Goal: Task Accomplishment & Management: Manage account settings

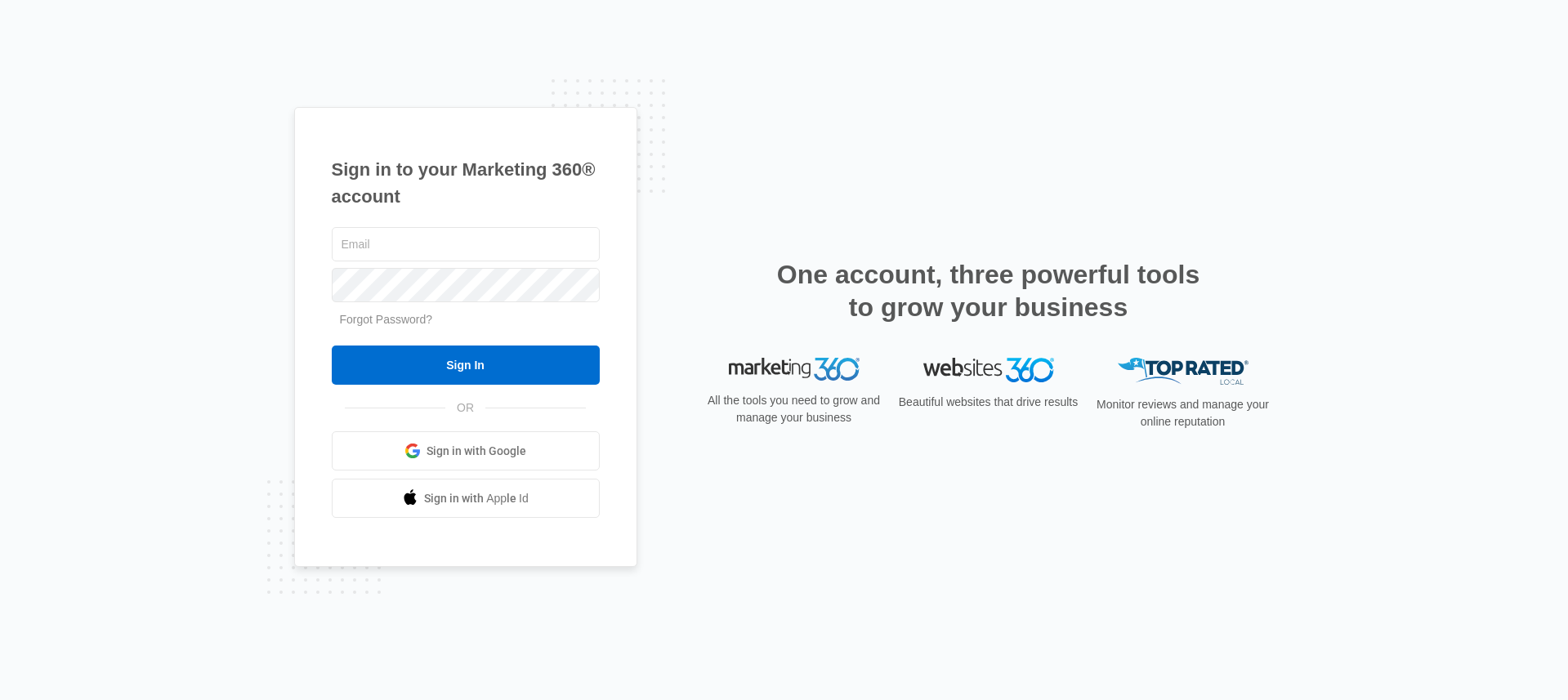
type input "[EMAIL_ADDRESS][DOMAIN_NAME]"
click at [210, 246] on div "Sign in to your Marketing 360® account ryhernandez@sunpowersports.com Forgot Pa…" at bounding box center [784, 350] width 1568 height 700
click at [313, 281] on div "Sign in to your Marketing 360® account ryhernandez@sunpowersports.com Forgot Pa…" at bounding box center [466, 337] width 343 height 461
type input "[EMAIL_ADDRESS][DOMAIN_NAME]"
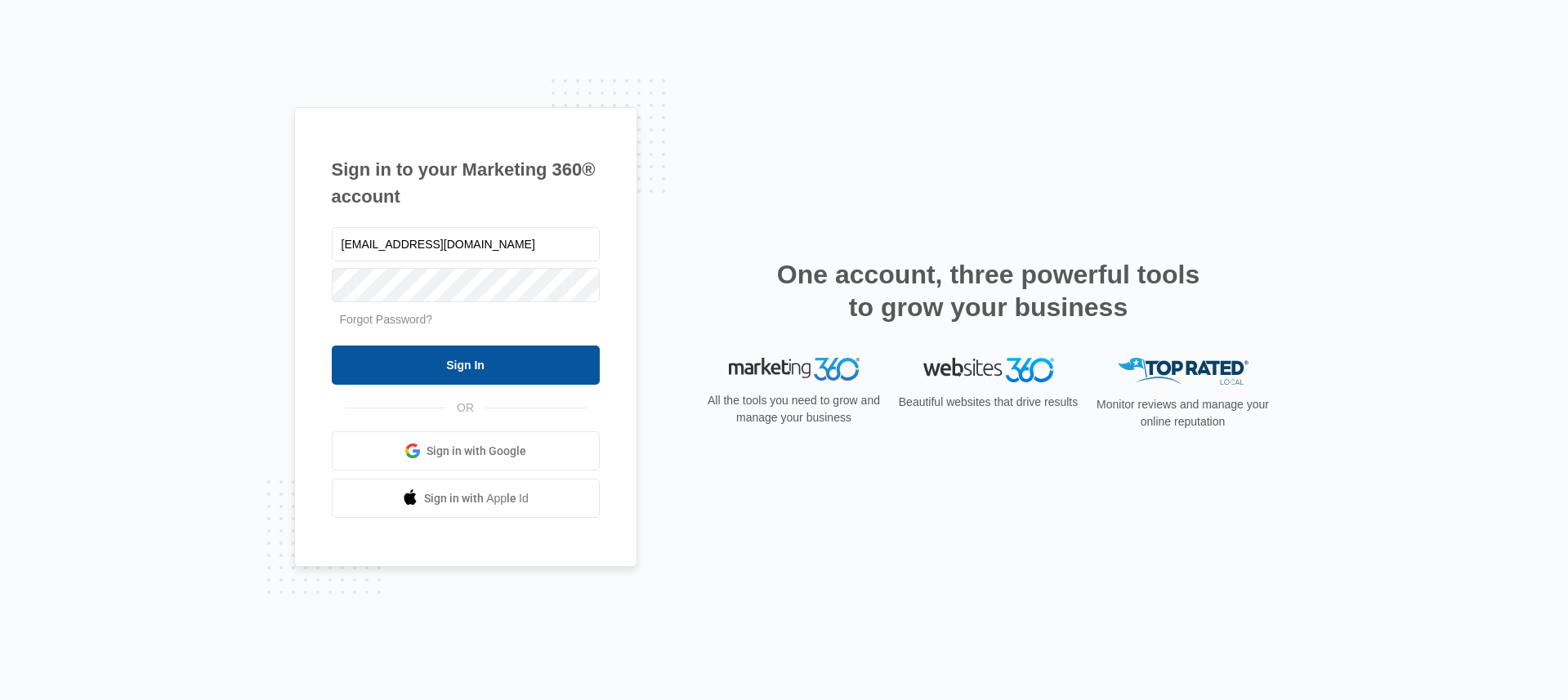
click at [410, 371] on input "Sign In" at bounding box center [466, 365] width 268 height 39
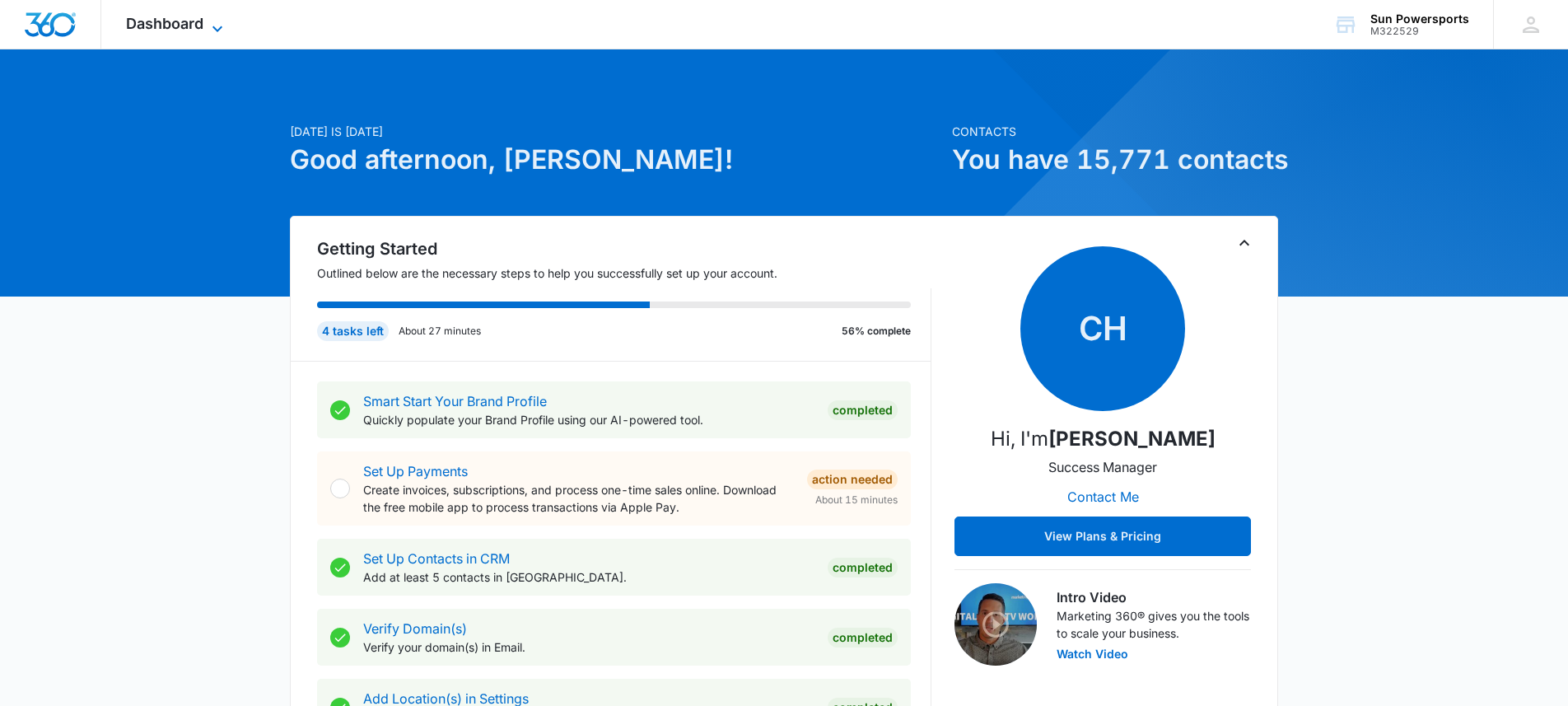
click at [210, 19] on icon at bounding box center [217, 28] width 19 height 19
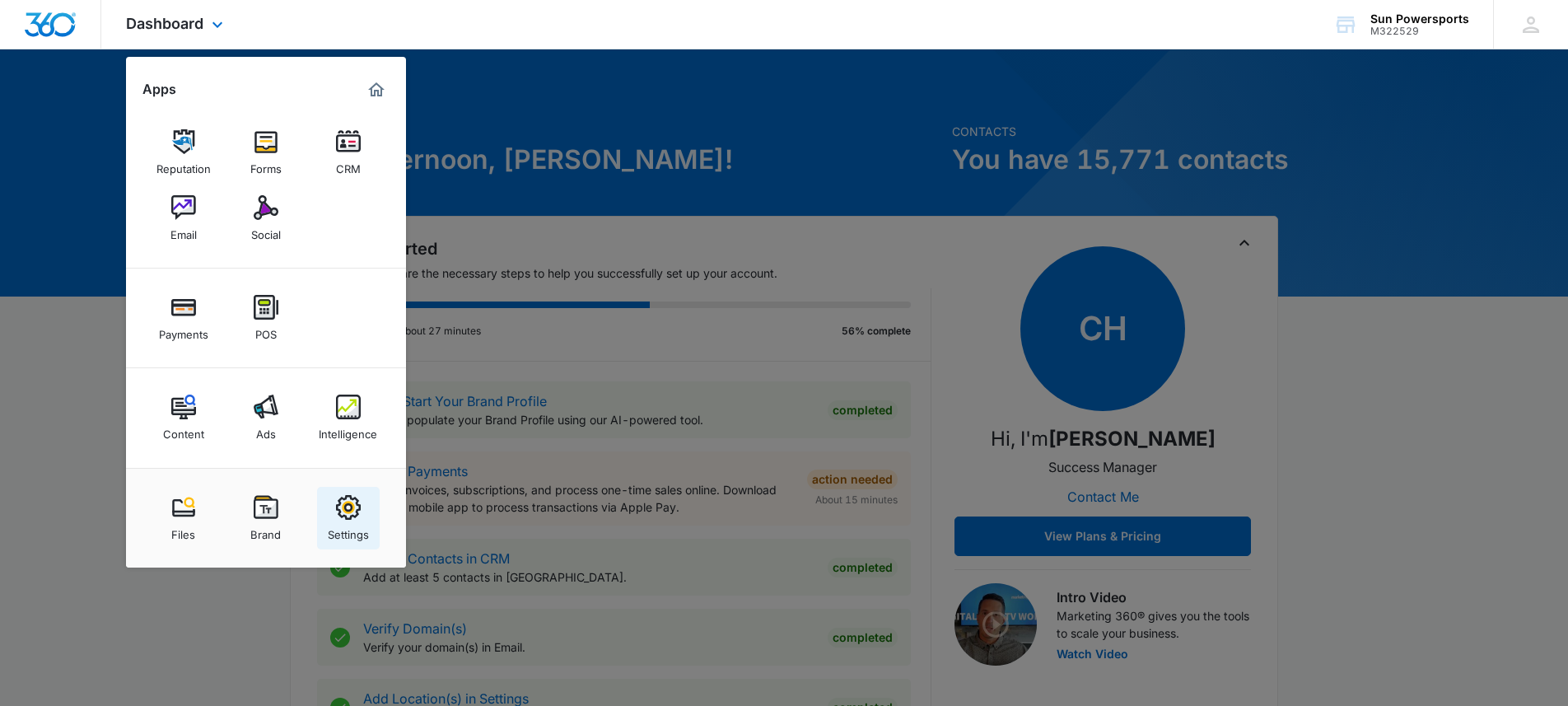
click at [342, 501] on img at bounding box center [348, 507] width 25 height 25
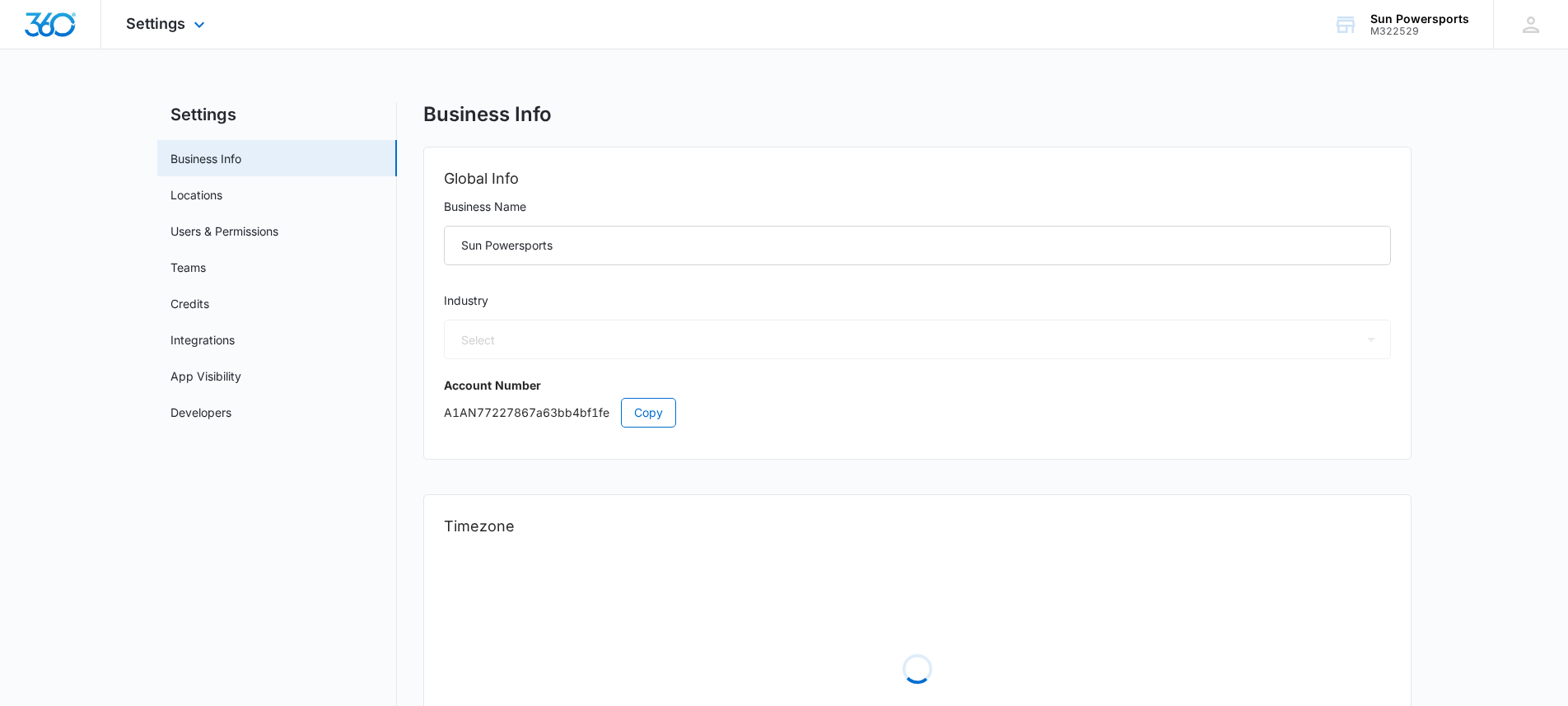
select select "52"
select select "US"
select select "America/[GEOGRAPHIC_DATA]"
click at [175, 309] on link "Credits" at bounding box center [190, 303] width 39 height 17
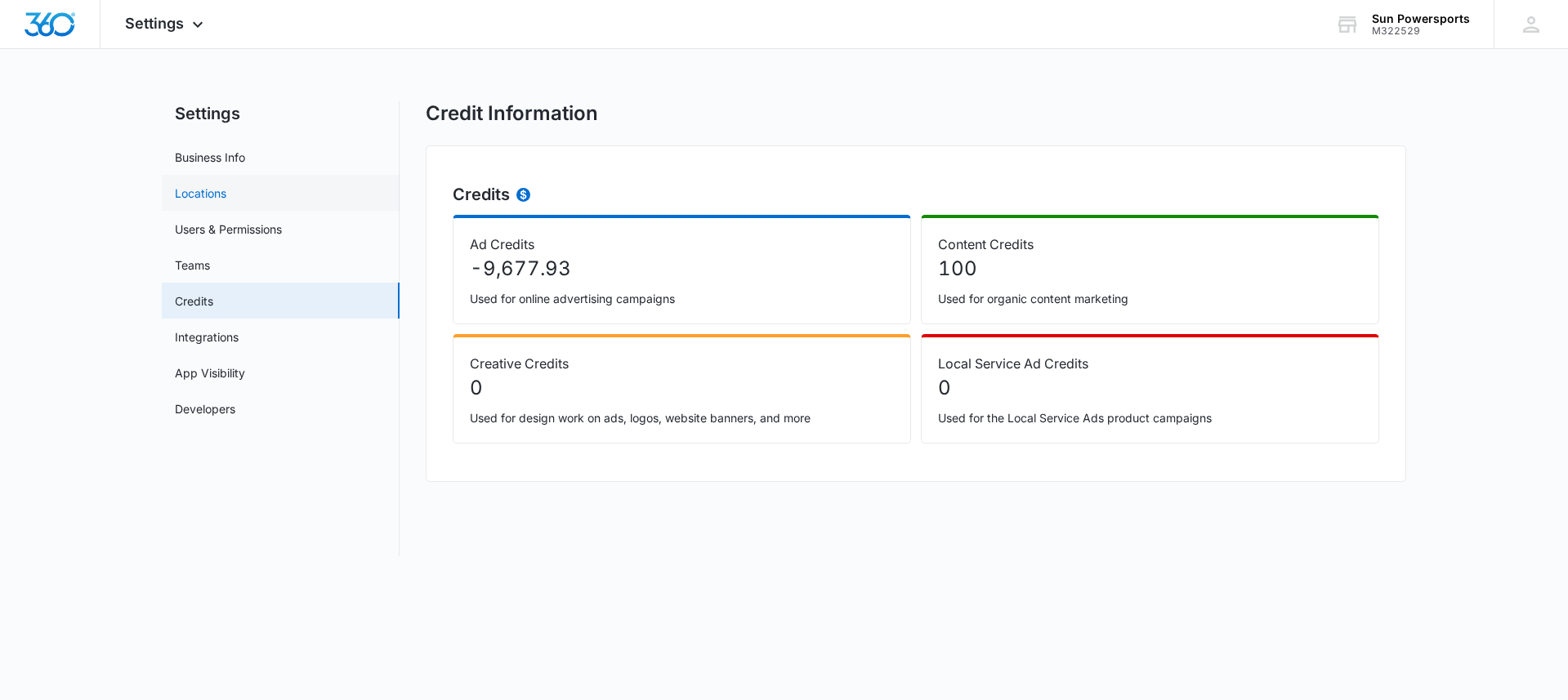
click at [203, 200] on link "Locations" at bounding box center [200, 193] width 51 height 17
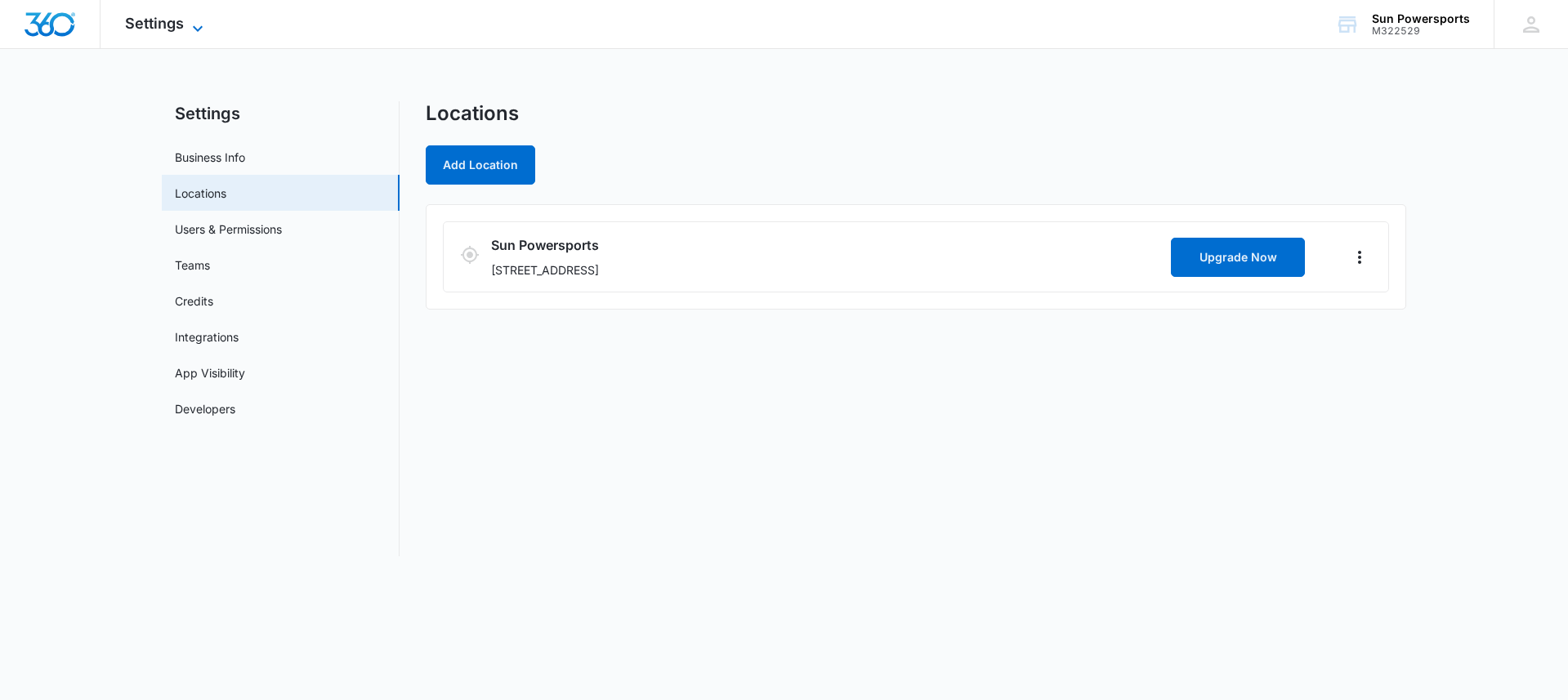
click at [175, 30] on span "Settings" at bounding box center [155, 23] width 59 height 17
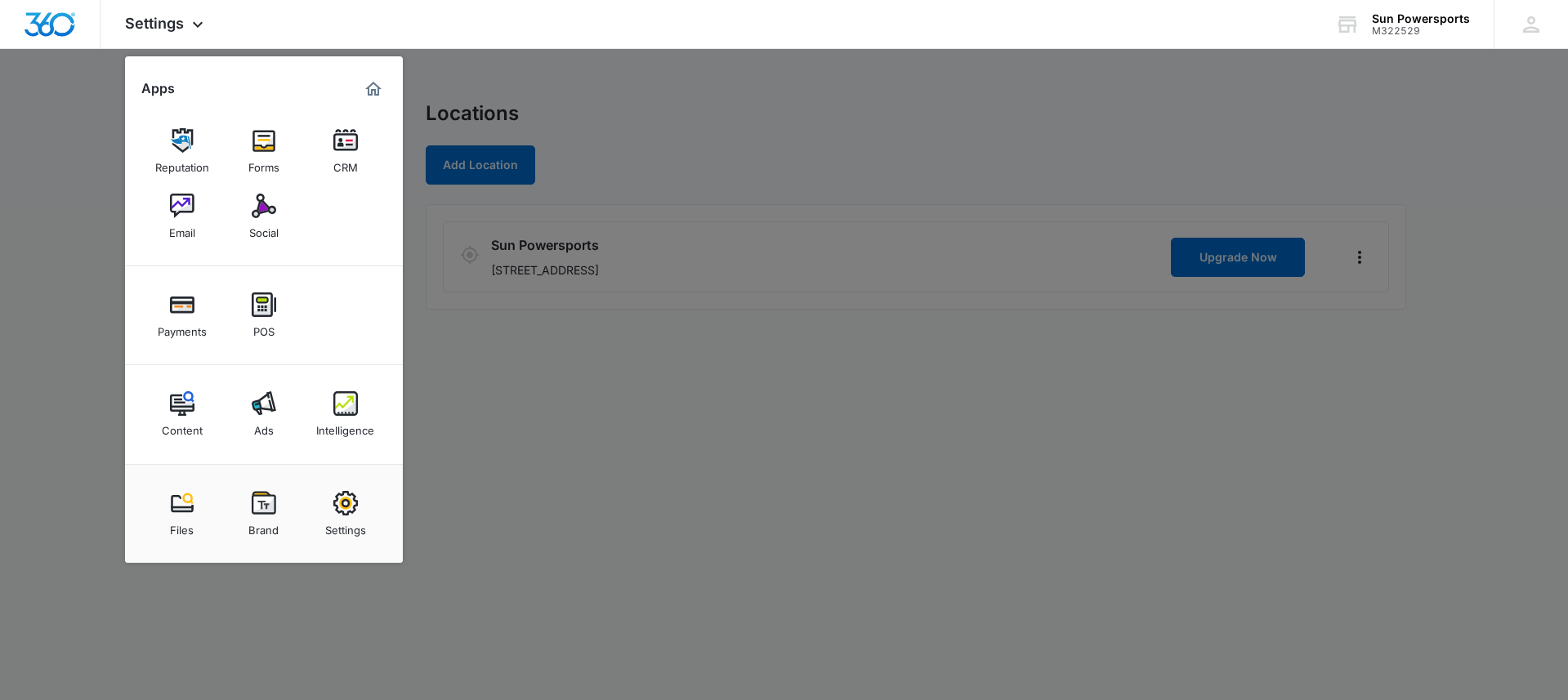
click at [109, 204] on div at bounding box center [784, 350] width 1568 height 700
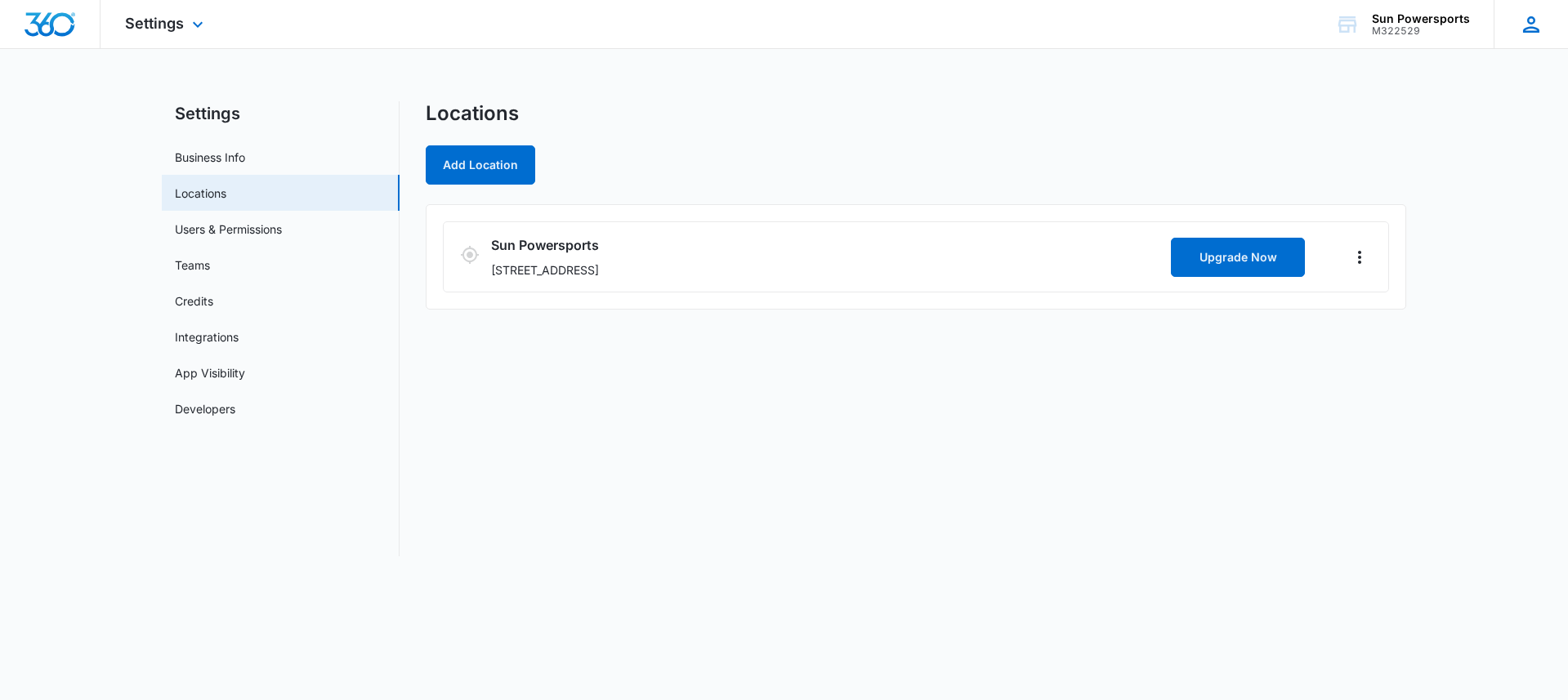
click at [1532, 23] on icon at bounding box center [1531, 24] width 16 height 16
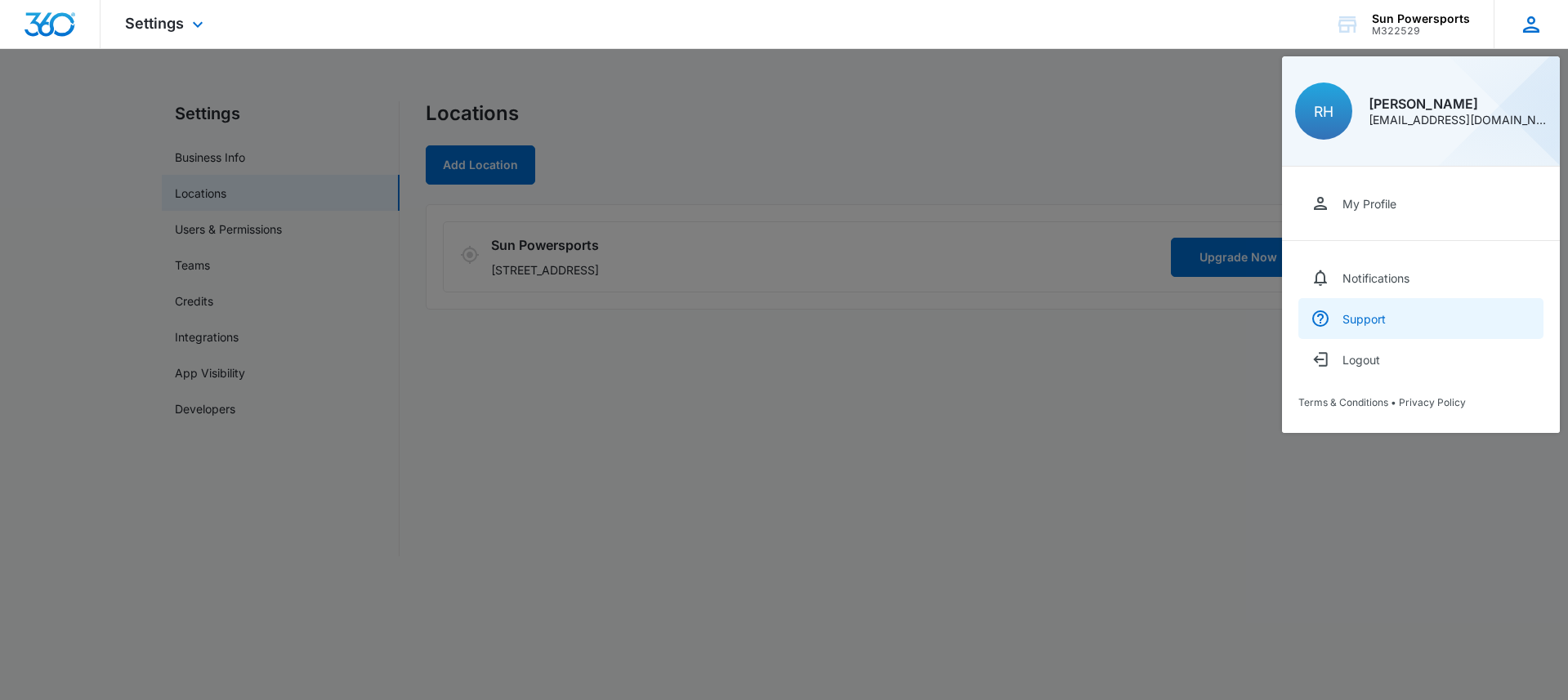
click at [1394, 319] on link "Support" at bounding box center [1421, 318] width 245 height 41
click at [1073, 89] on div at bounding box center [784, 350] width 1568 height 700
